Goal: Task Accomplishment & Management: Use online tool/utility

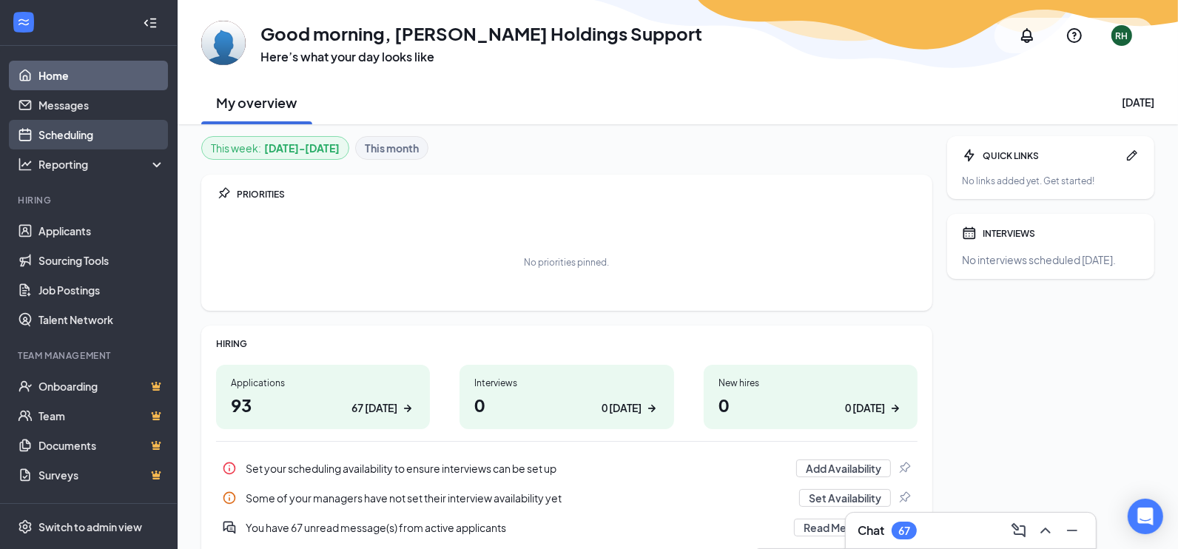
click at [87, 127] on link "Scheduling" at bounding box center [101, 135] width 127 height 30
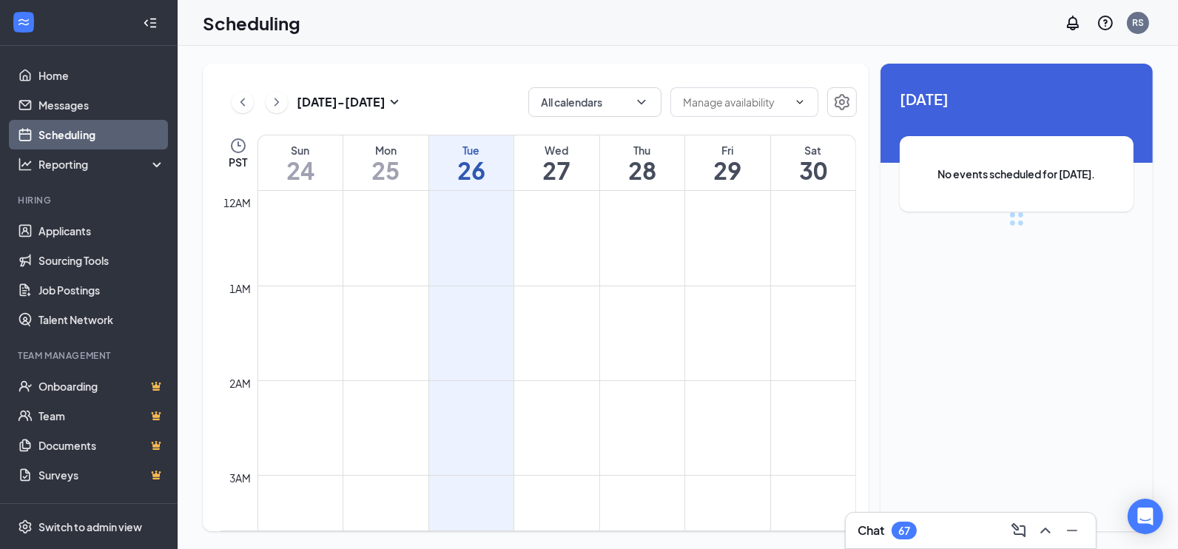
scroll to position [727, 0]
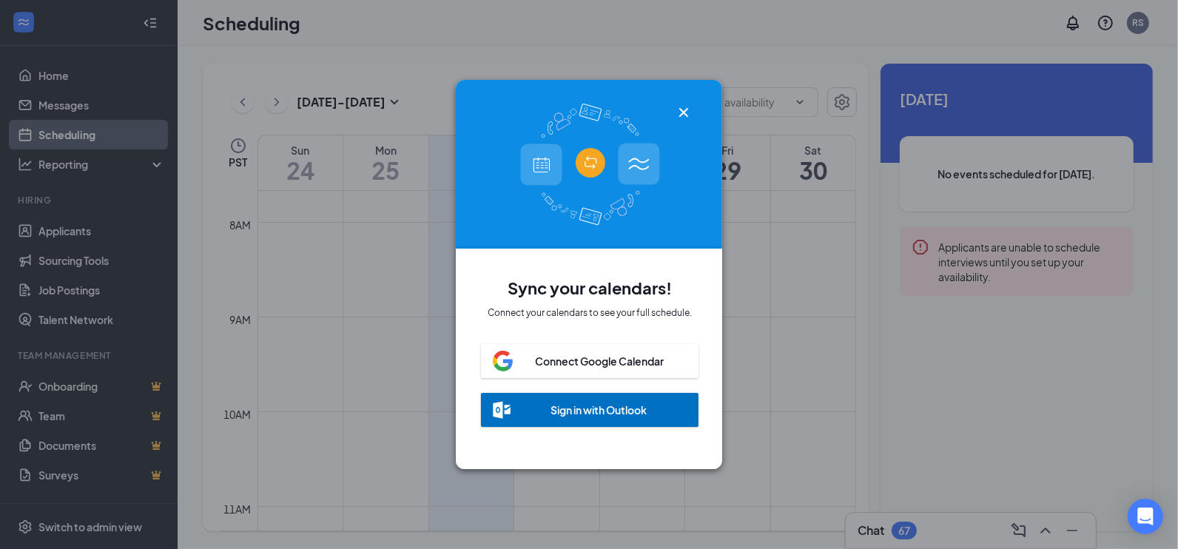
click at [683, 114] on icon "Cross" at bounding box center [684, 113] width 18 height 18
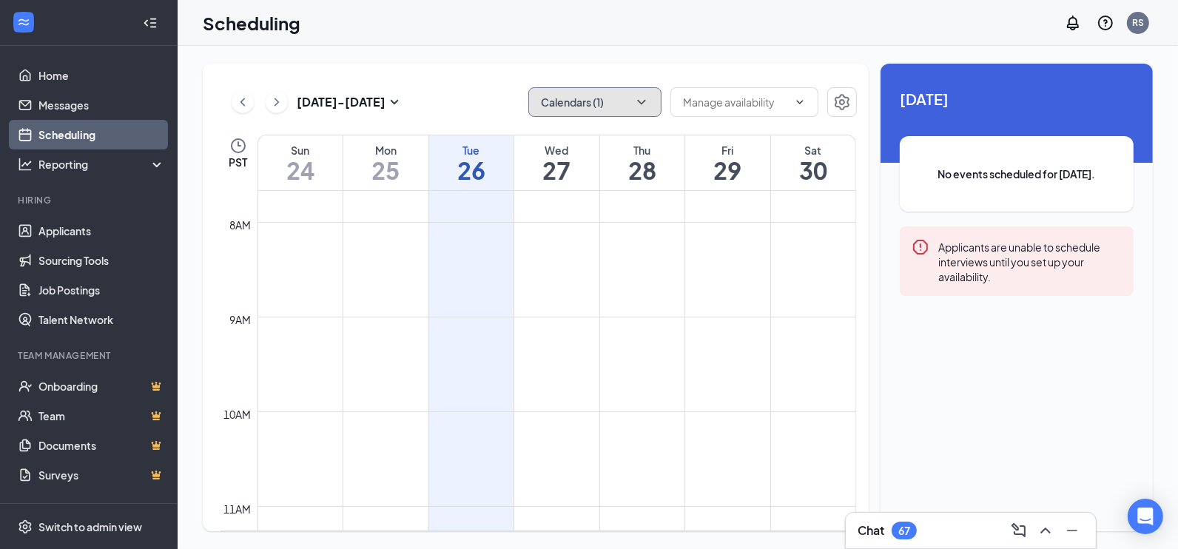
click at [644, 90] on button "Calendars (1)" at bounding box center [594, 102] width 133 height 30
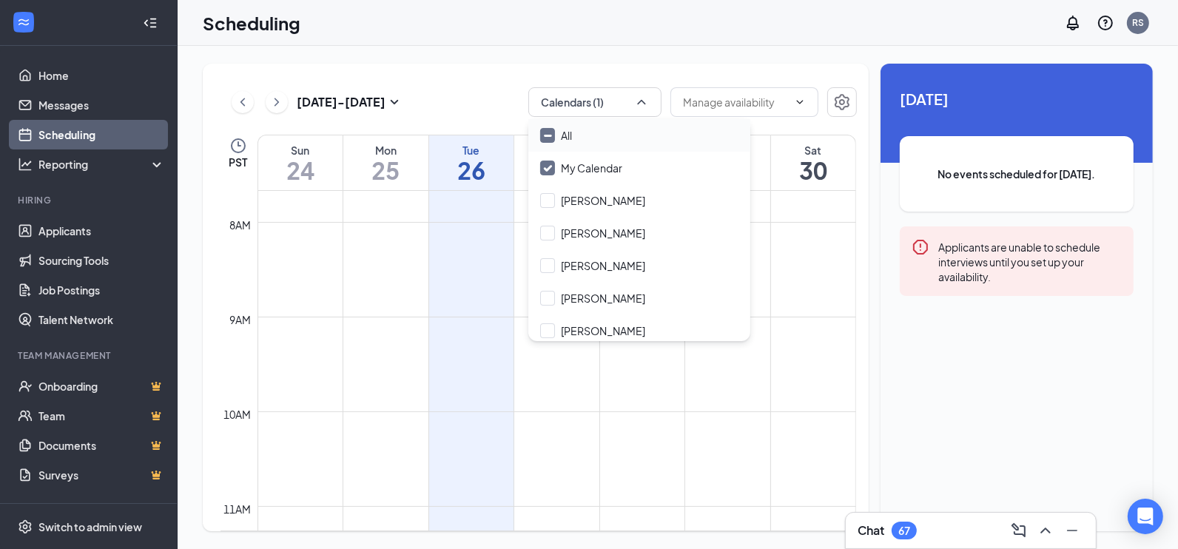
click at [549, 131] on input "All" at bounding box center [556, 135] width 32 height 15
checkbox input "true"
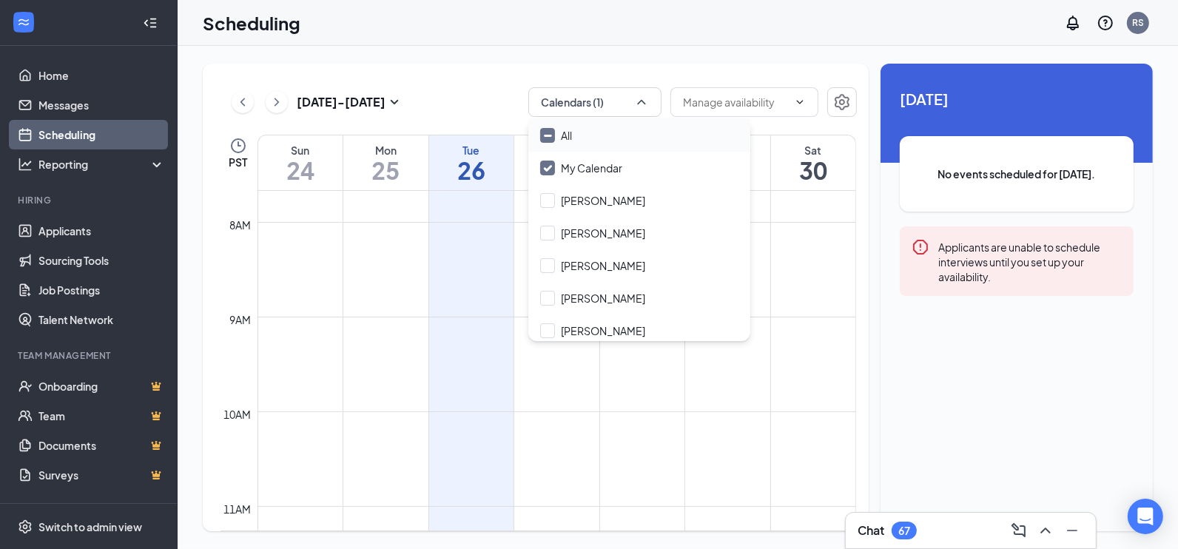
checkbox input "true"
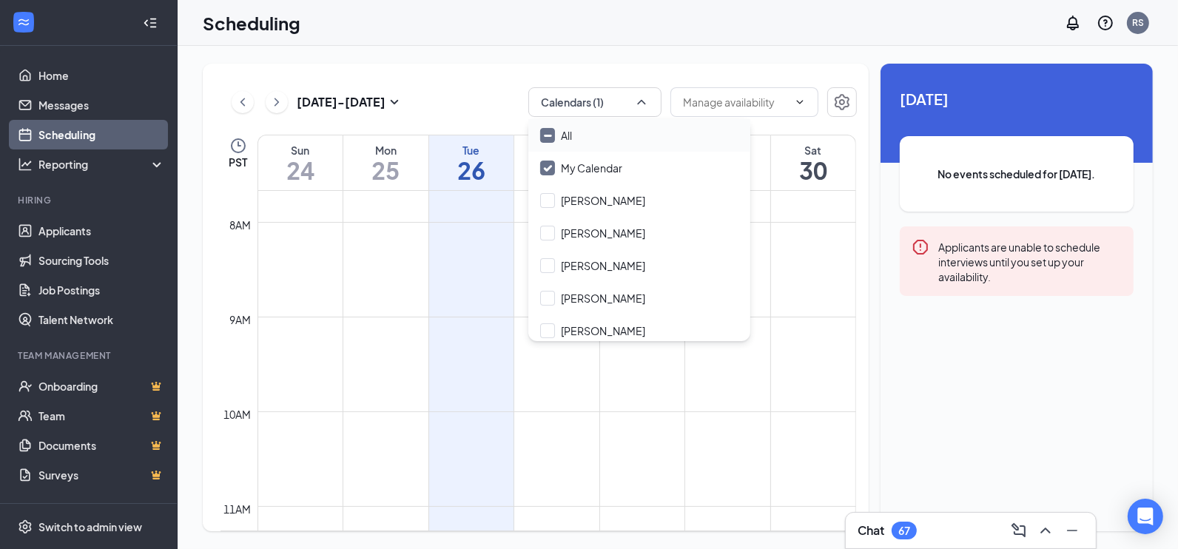
checkbox input "true"
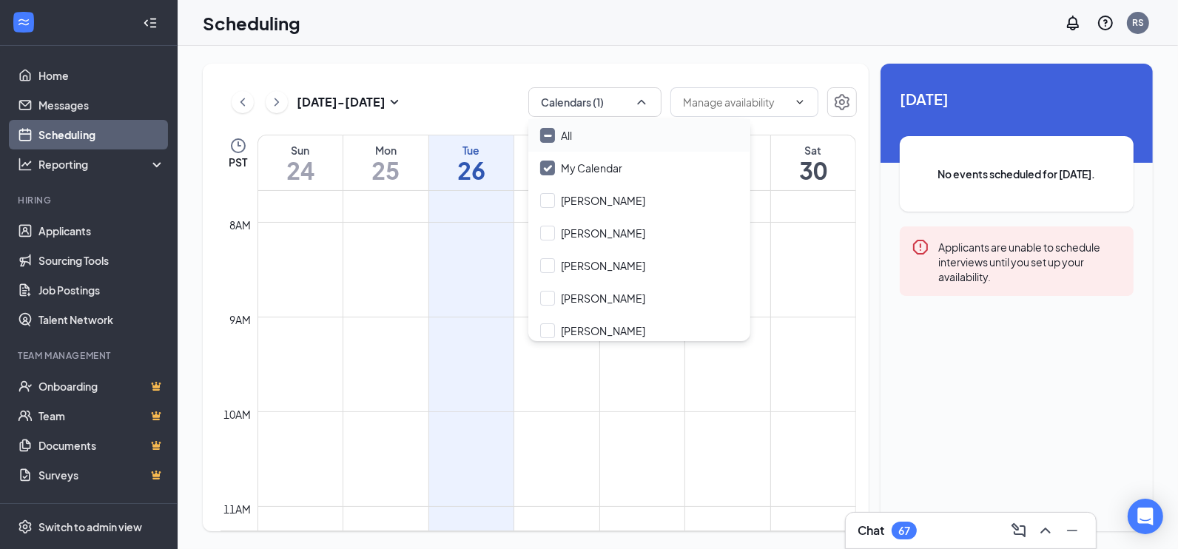
checkbox input "true"
click at [548, 164] on input "My Calendar" at bounding box center [581, 168] width 82 height 15
checkbox input "true"
checkbox input "false"
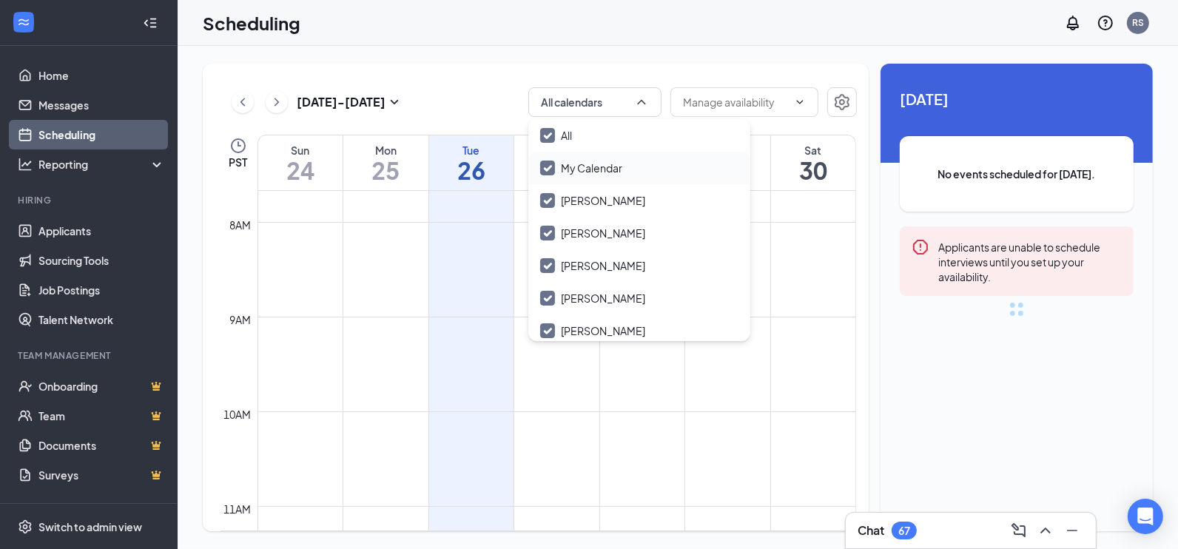
checkbox input "false"
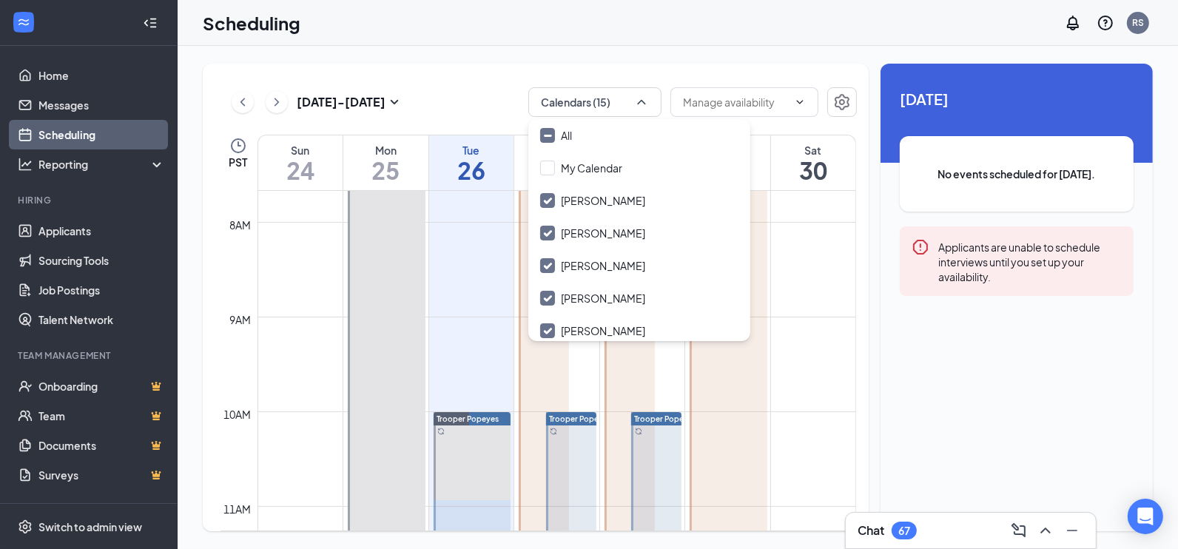
click at [459, 87] on div "[DATE] - [DATE] Calendars (15)" at bounding box center [538, 102] width 636 height 30
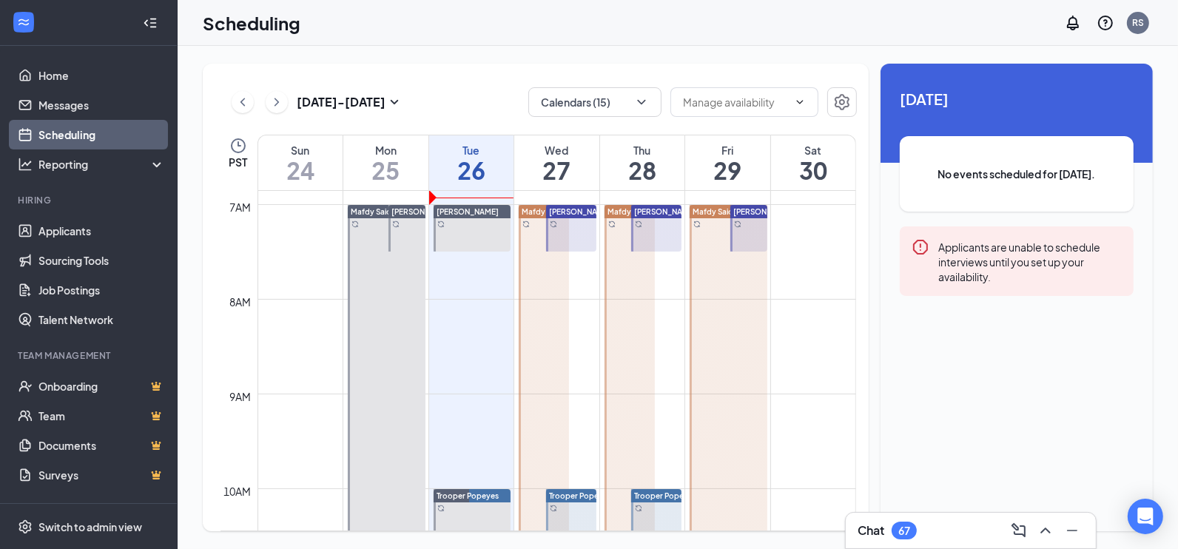
scroll to position [637, 0]
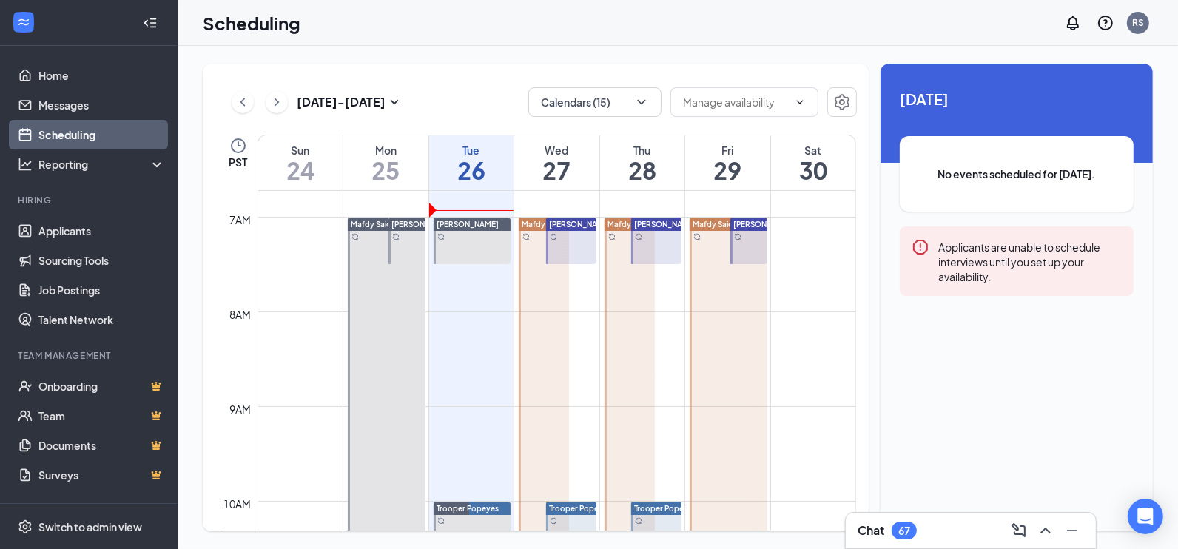
click at [284, 106] on button at bounding box center [277, 102] width 22 height 22
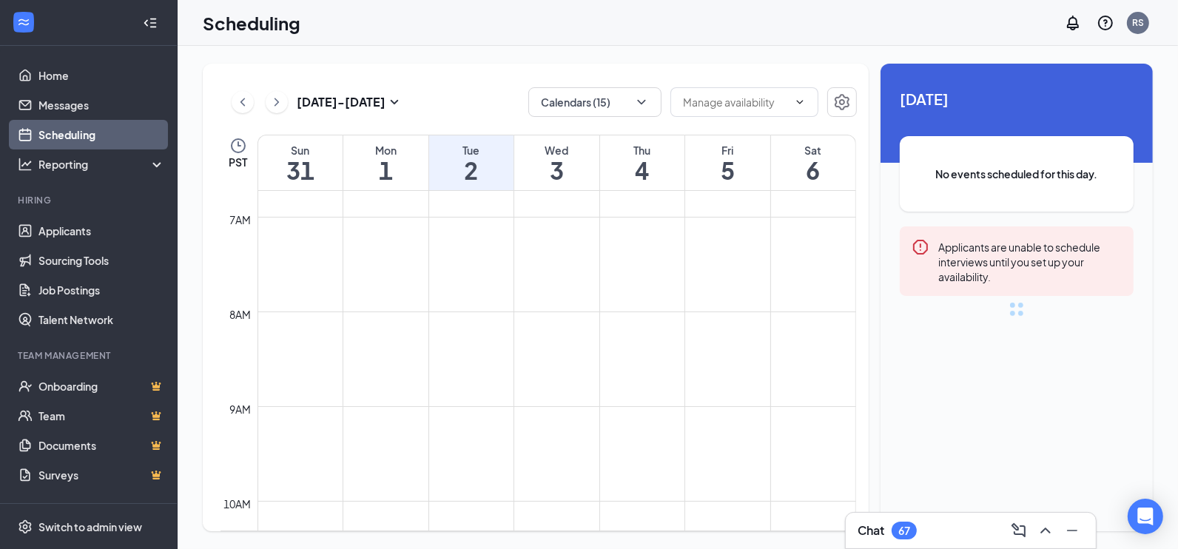
scroll to position [727, 0]
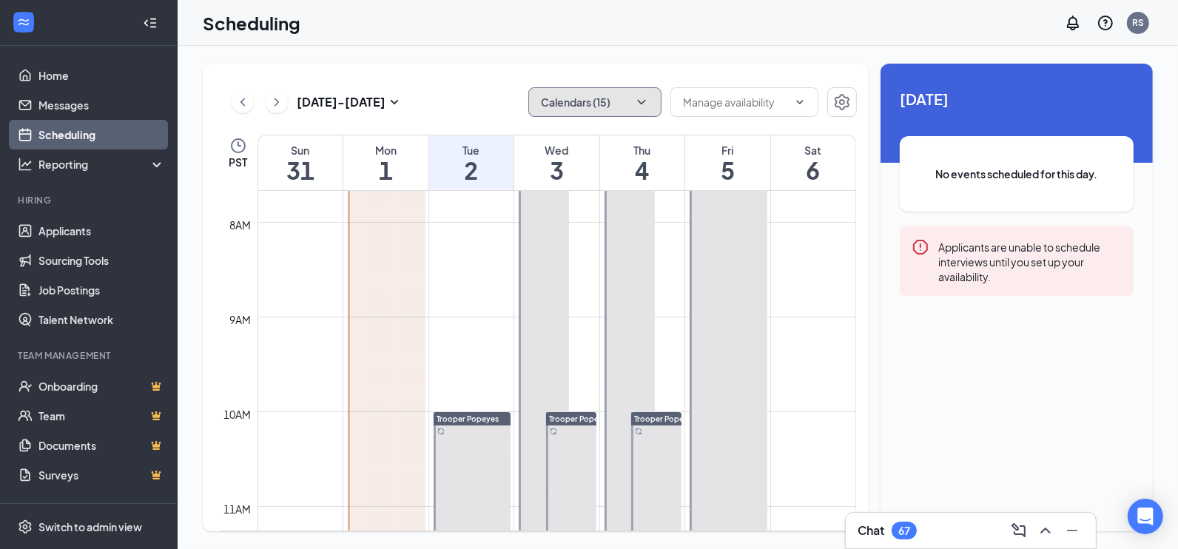
click at [644, 105] on icon "ChevronDown" at bounding box center [641, 102] width 15 height 15
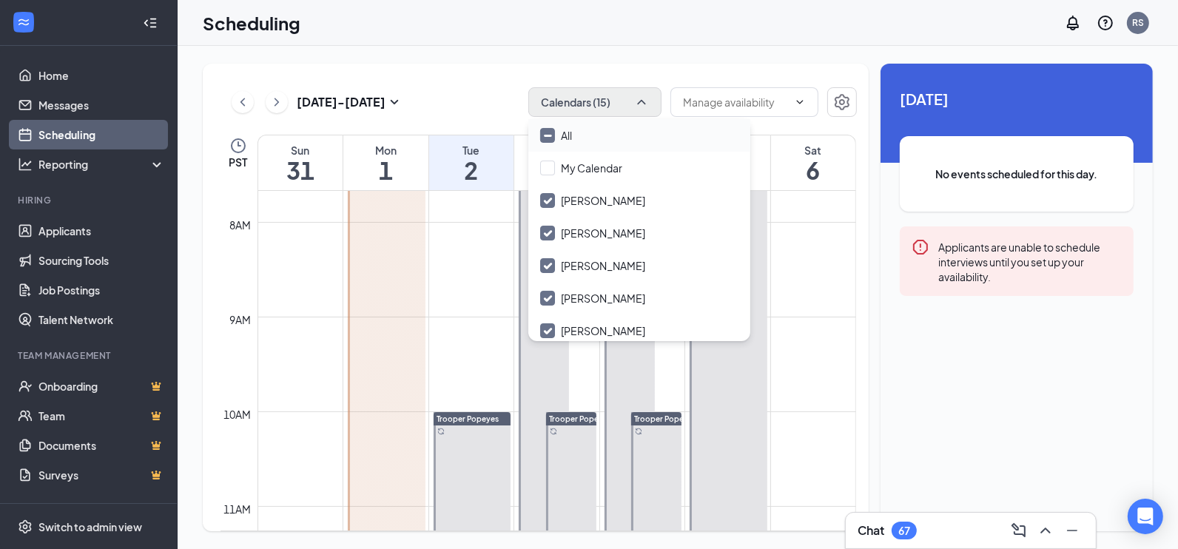
click at [548, 133] on input "All" at bounding box center [556, 135] width 32 height 15
checkbox input "true"
click at [548, 133] on input "All" at bounding box center [556, 135] width 32 height 15
checkbox input "false"
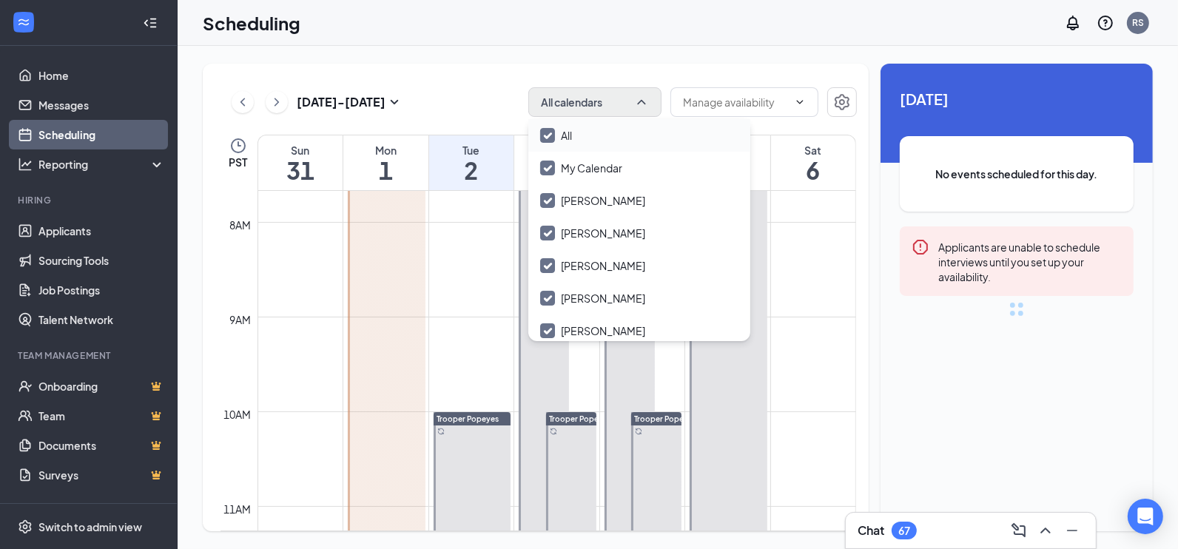
checkbox input "false"
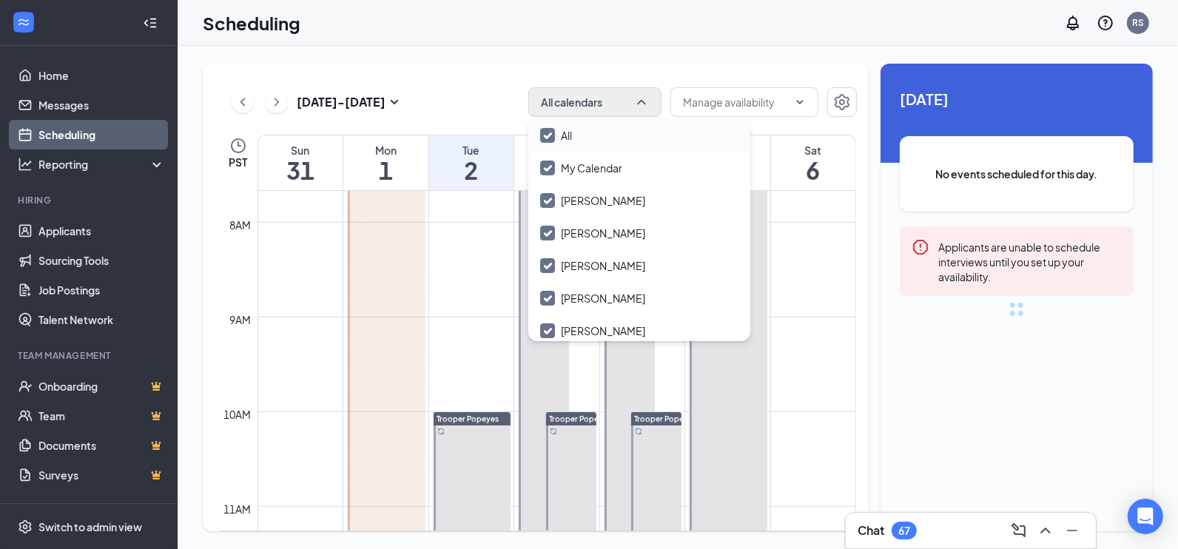
checkbox input "false"
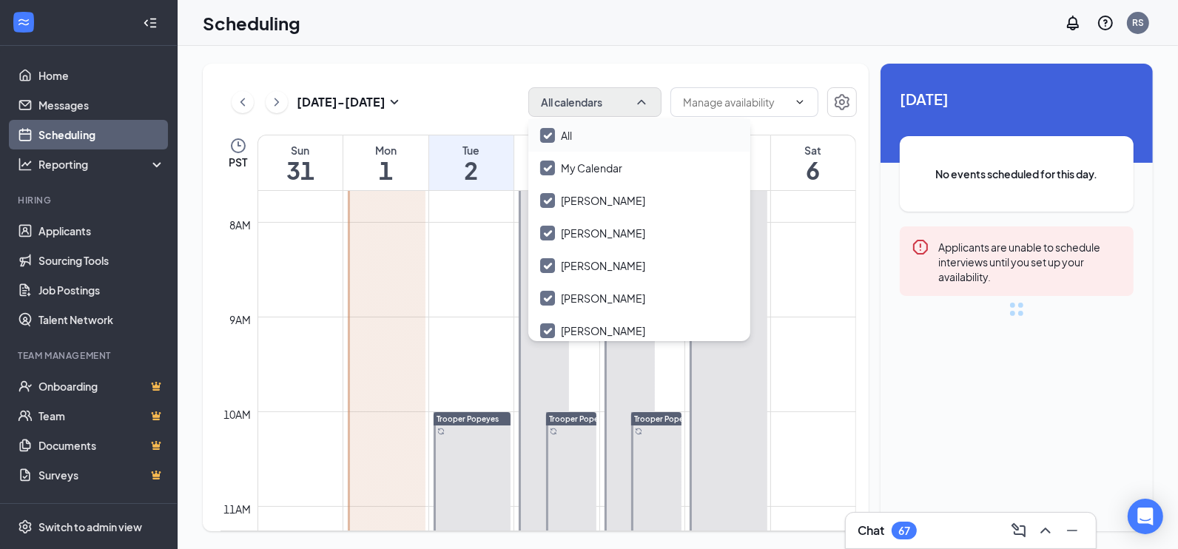
checkbox input "false"
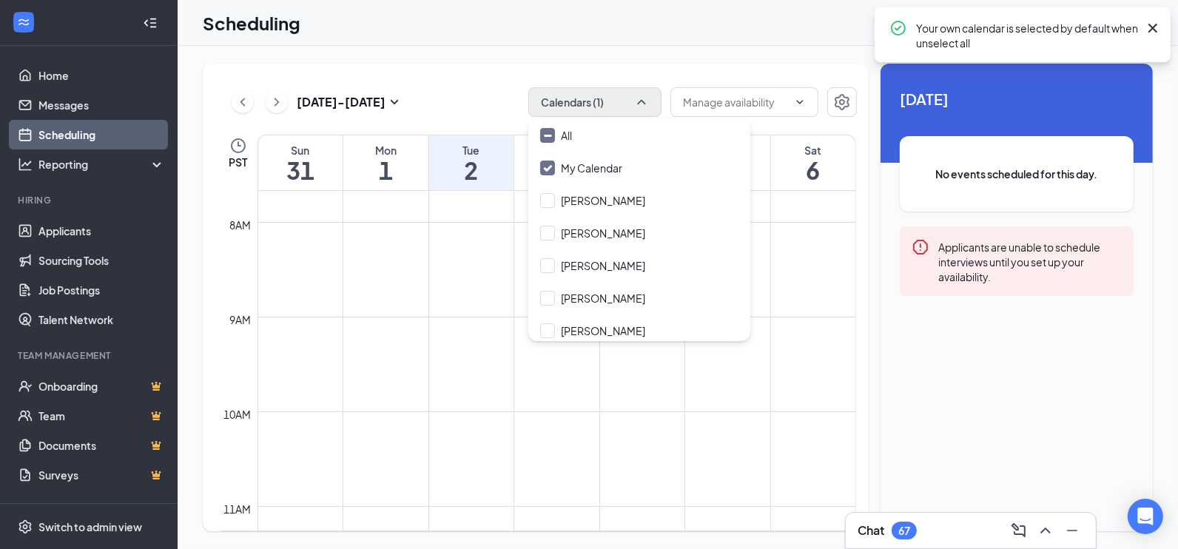
click at [440, 98] on div "[DATE] - [DATE] Calendars (1)" at bounding box center [538, 102] width 636 height 30
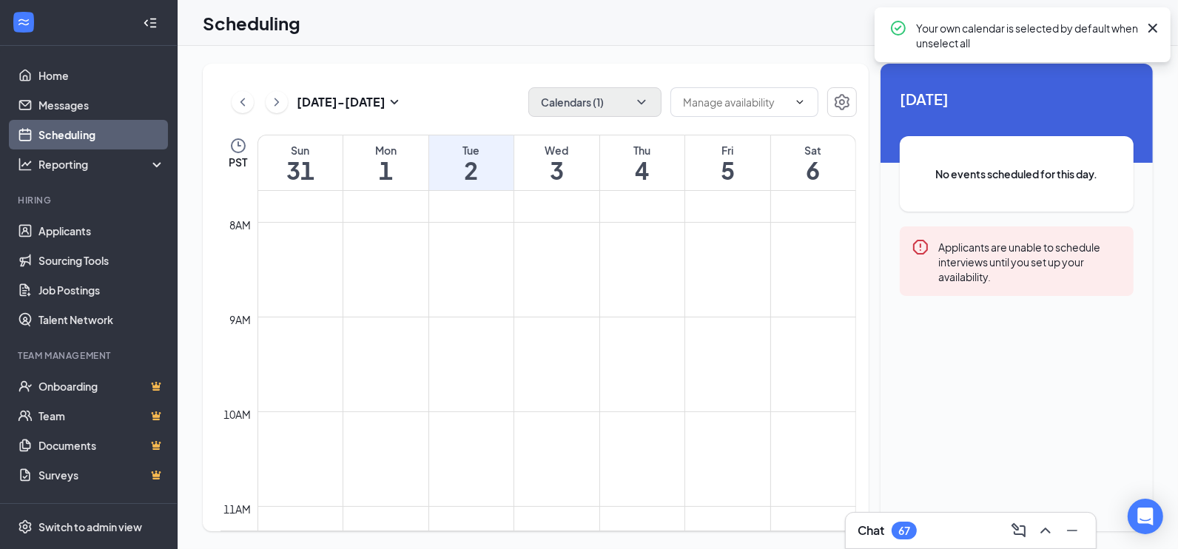
click at [1158, 22] on icon "Cross" at bounding box center [1153, 28] width 18 height 18
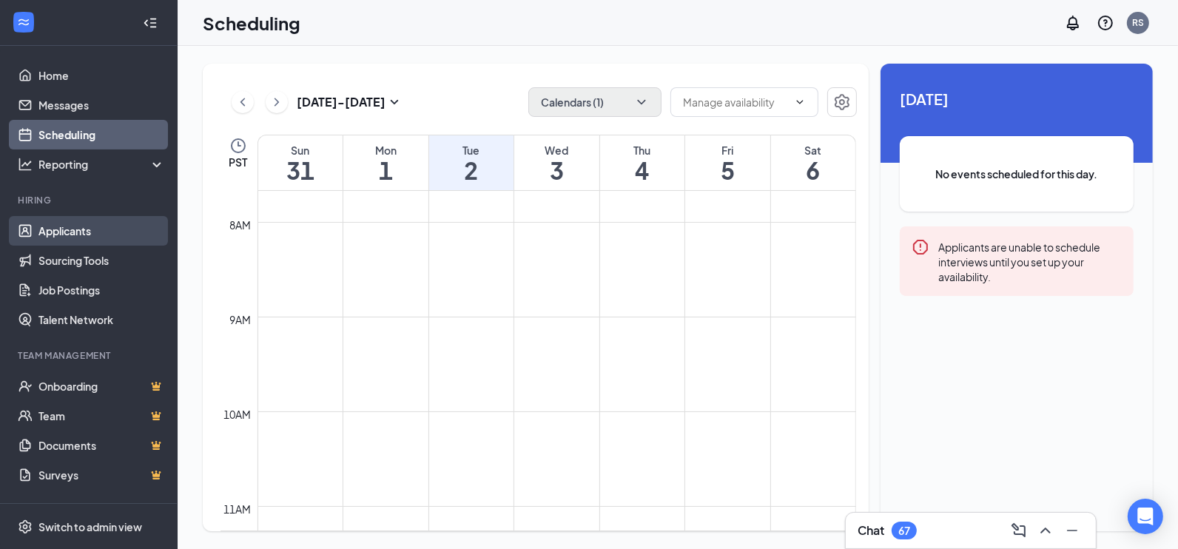
click at [97, 227] on link "Applicants" at bounding box center [101, 231] width 127 height 30
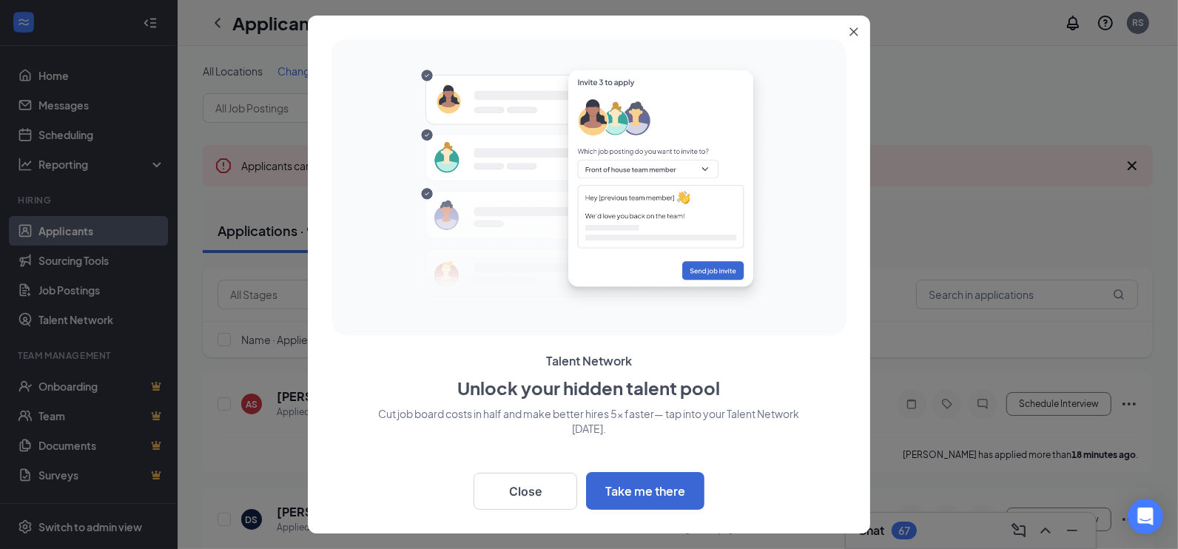
click at [857, 30] on icon "Close" at bounding box center [853, 31] width 9 height 9
